Goal: Task Accomplishment & Management: Manage account settings

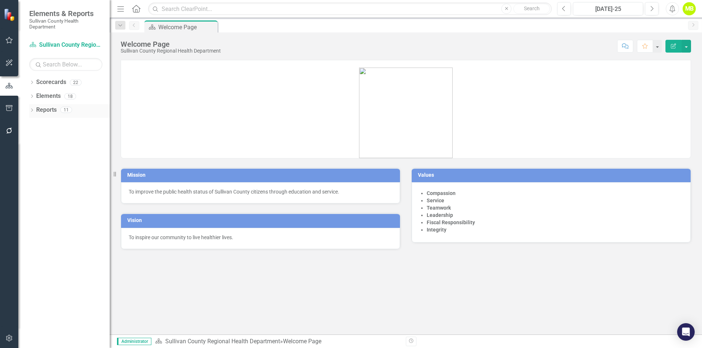
click at [34, 109] on icon "Dropdown" at bounding box center [31, 111] width 5 height 4
click at [34, 109] on div "Dropdown" at bounding box center [30, 109] width 6 height 5
click at [33, 99] on div "Dropdown" at bounding box center [31, 97] width 5 height 6
click at [33, 100] on div "Dropdown Elements 18" at bounding box center [69, 97] width 80 height 14
click at [33, 86] on div "Dropdown" at bounding box center [31, 83] width 5 height 6
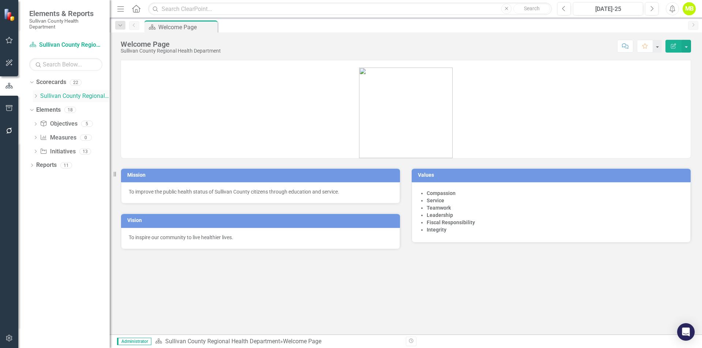
click at [53, 96] on link "Sullivan County Regional Health Department" at bounding box center [74, 96] width 69 height 8
click at [56, 99] on link "Sullivan County Regional Health Department" at bounding box center [74, 96] width 69 height 8
click at [34, 81] on div "Dropdown" at bounding box center [30, 82] width 6 height 5
click at [44, 91] on div "Elements" at bounding box center [48, 96] width 24 height 12
click at [57, 112] on link "Objective Objectives" at bounding box center [58, 110] width 37 height 8
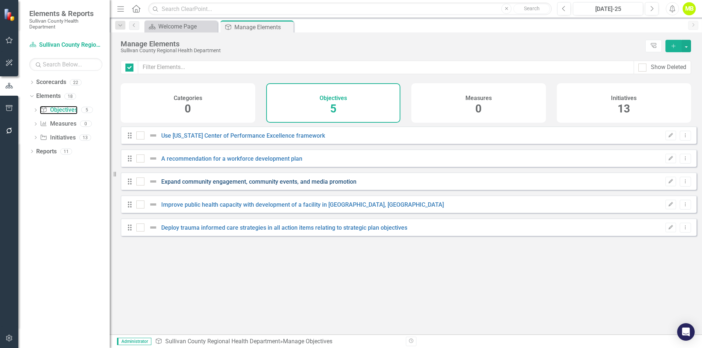
checkbox input "false"
click at [50, 85] on link "Scorecards" at bounding box center [51, 82] width 30 height 8
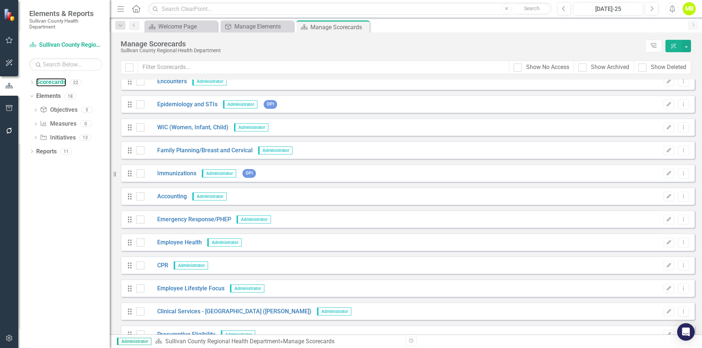
scroll to position [69, 0]
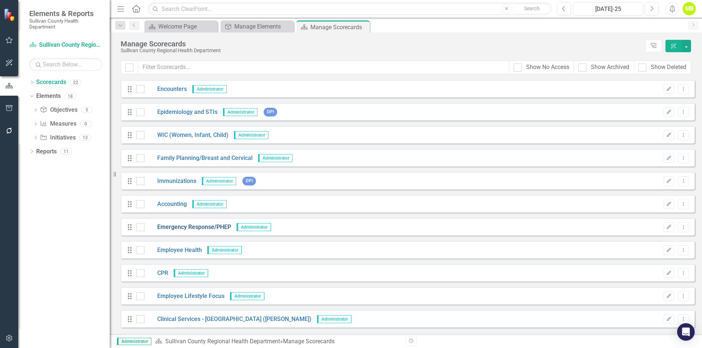
click at [203, 229] on link "Emergency Response/PHEP" at bounding box center [187, 227] width 87 height 8
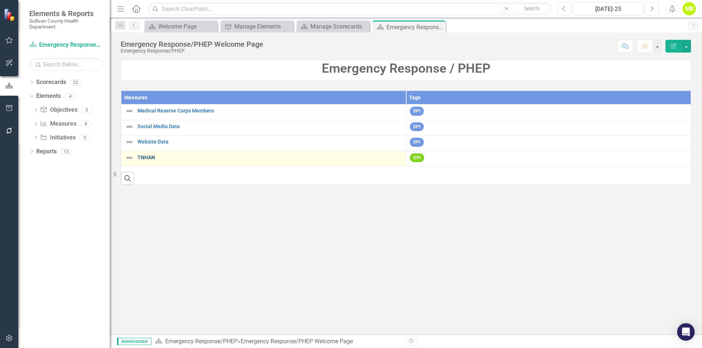
click at [145, 158] on link "TNHAN" at bounding box center [269, 157] width 265 height 5
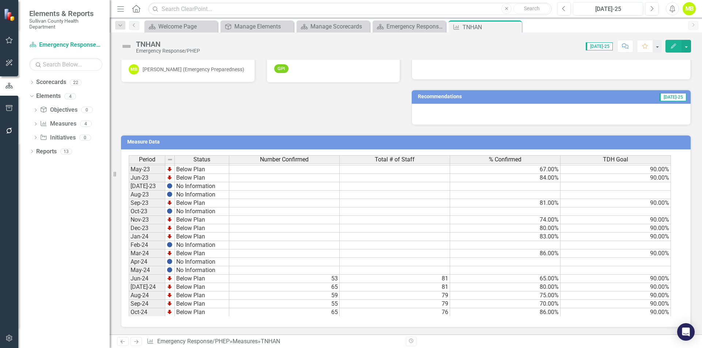
scroll to position [454, 0]
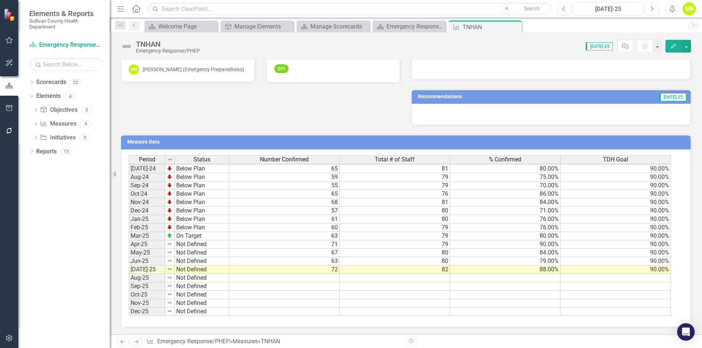
click at [318, 279] on tbody "Apr-23 No Information May-23 Below Plan 67.00% 90.00% Jun-23 Below Plan 84.00% …" at bounding box center [400, 177] width 542 height 278
click at [330, 277] on td at bounding box center [284, 278] width 110 height 8
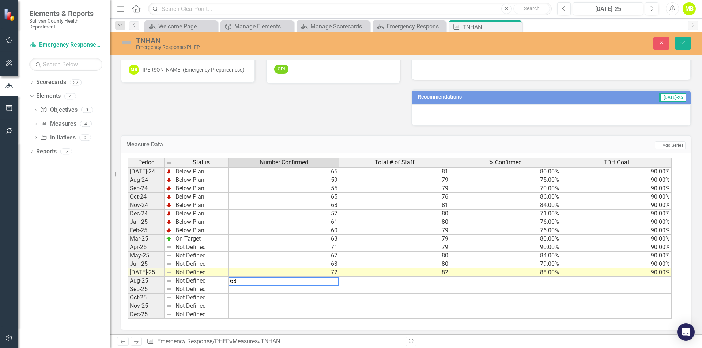
type textarea "68"
click at [445, 282] on td at bounding box center [394, 281] width 111 height 8
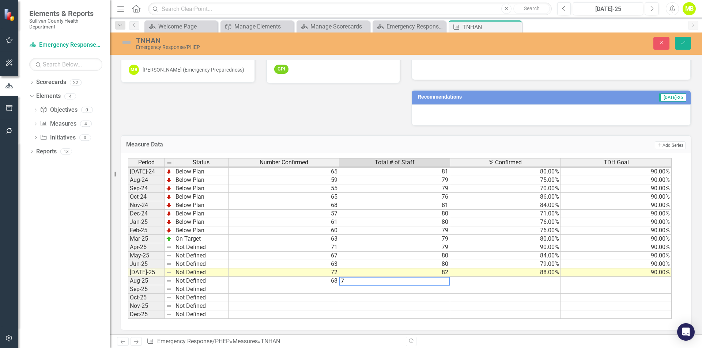
type textarea "78"
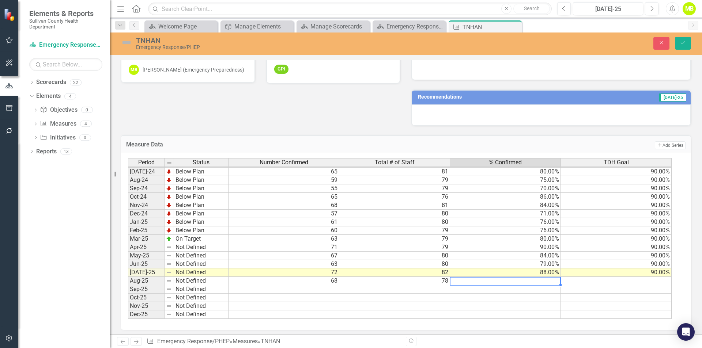
click at [448, 283] on td "78" at bounding box center [394, 281] width 111 height 8
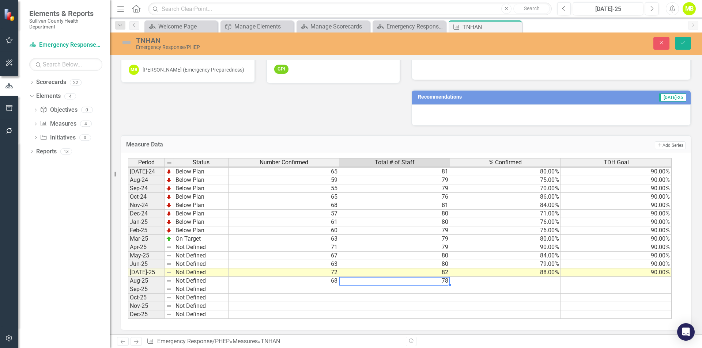
type textarea "79"
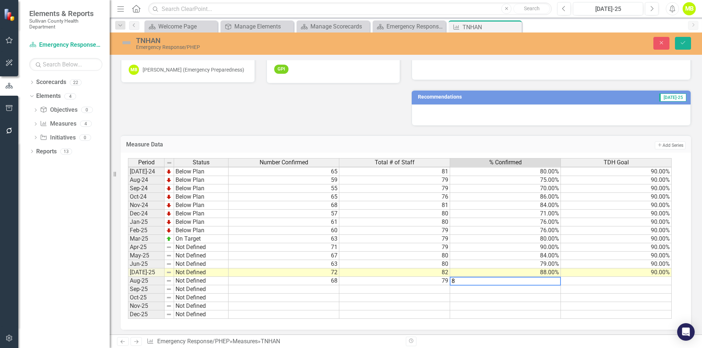
type textarea "85"
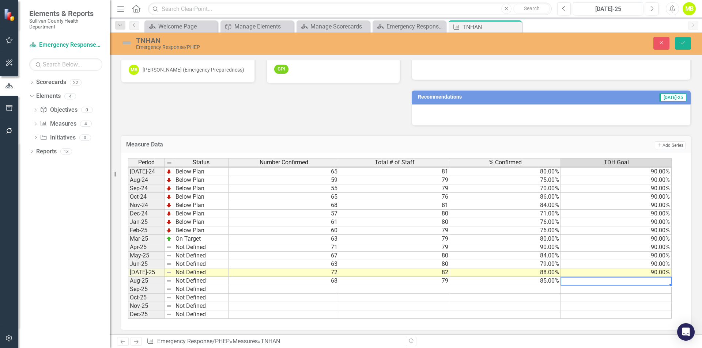
type textarea "90"
